Goal: Navigation & Orientation: Understand site structure

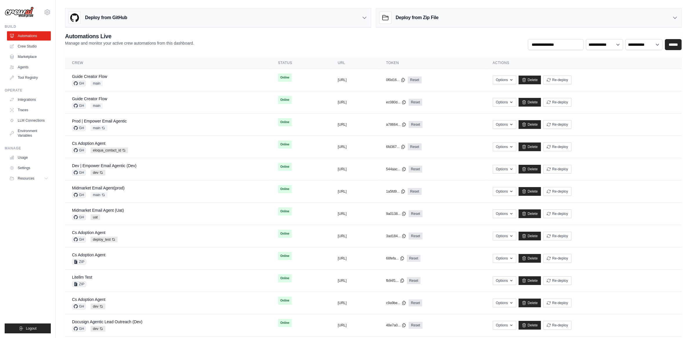
click at [55, 71] on div "[PERSON_NAME][EMAIL_ADDRESS][PERSON_NAME][DOMAIN_NAME] Docusign ✓ Your organiza…" at bounding box center [28, 169] width 56 height 338
click at [37, 78] on link "Tool Registry" at bounding box center [30, 77] width 44 height 9
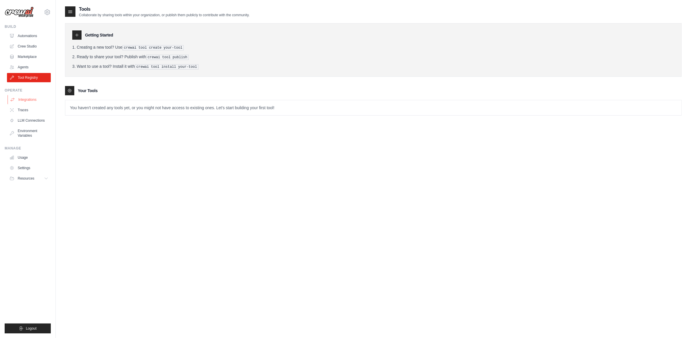
click at [26, 104] on link "Integrations" at bounding box center [30, 99] width 44 height 9
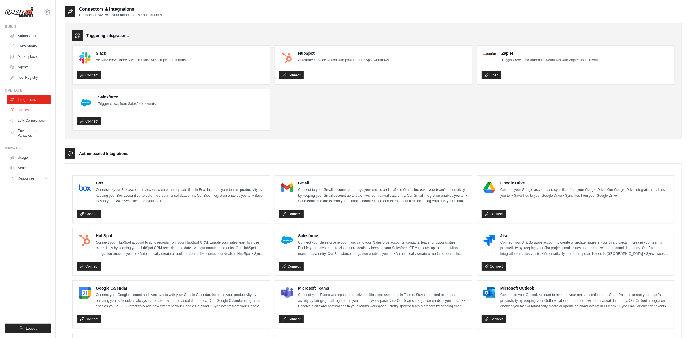
click at [26, 113] on link "Traces" at bounding box center [30, 110] width 44 height 9
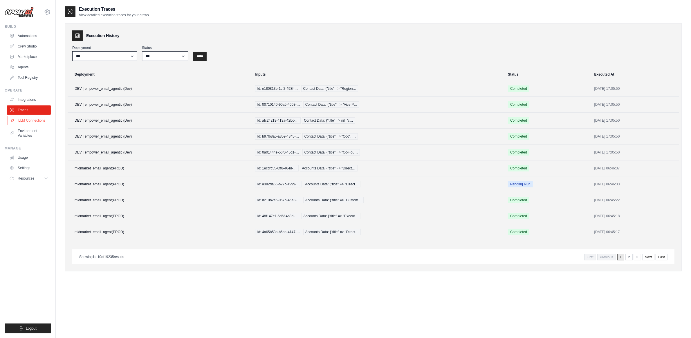
click at [25, 124] on link "LLM Connections" at bounding box center [30, 120] width 44 height 9
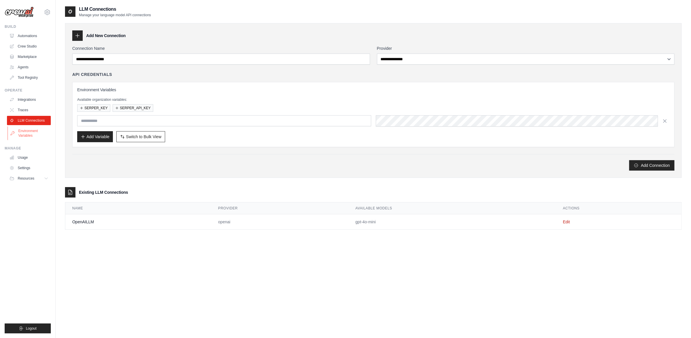
click at [25, 133] on link "Environment Variables" at bounding box center [30, 133] width 44 height 14
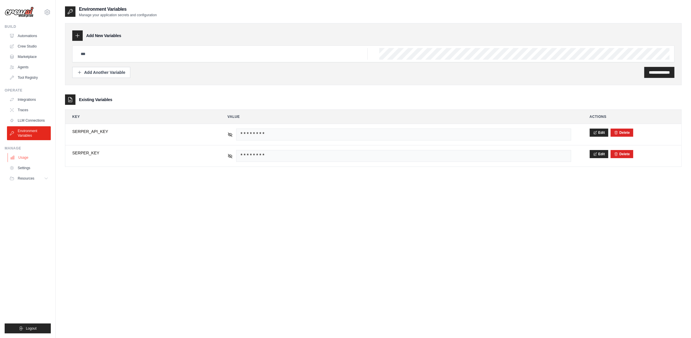
click at [24, 154] on link "Usage" at bounding box center [30, 157] width 44 height 9
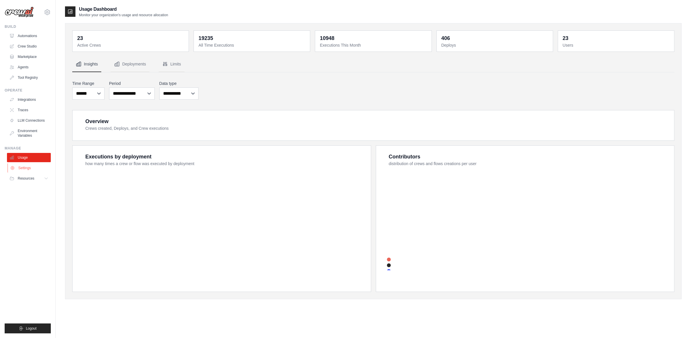
click at [27, 168] on link "Settings" at bounding box center [30, 168] width 44 height 9
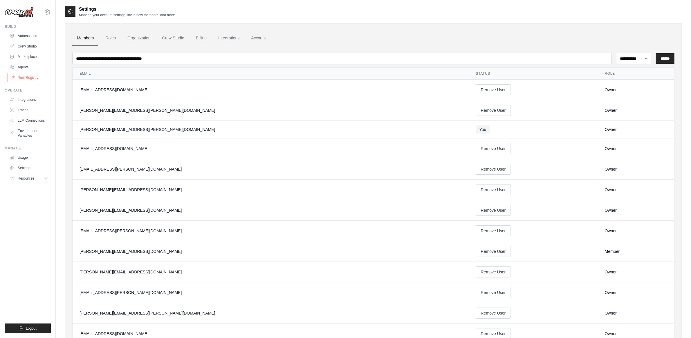
click at [19, 73] on link "Tool Registry" at bounding box center [30, 77] width 44 height 9
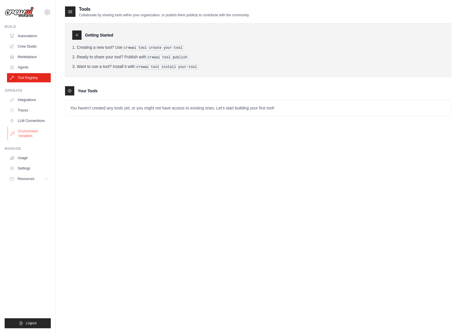
click at [25, 130] on link "Environment Variables" at bounding box center [30, 133] width 44 height 14
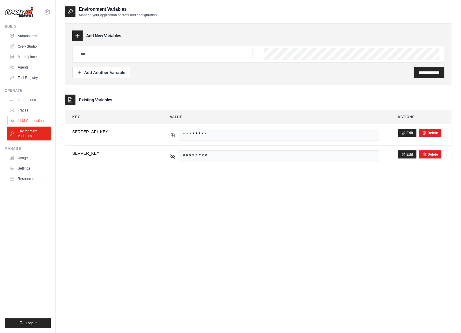
click at [38, 120] on link "LLM Connections" at bounding box center [30, 120] width 44 height 9
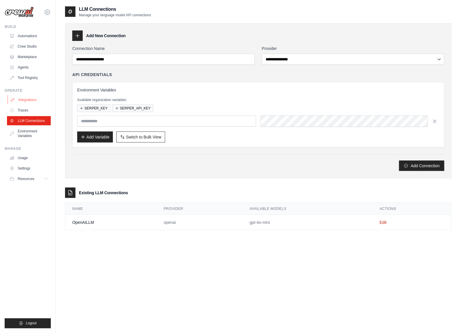
click at [29, 103] on link "Integrations" at bounding box center [30, 99] width 44 height 9
